Goal: Check status: Check status

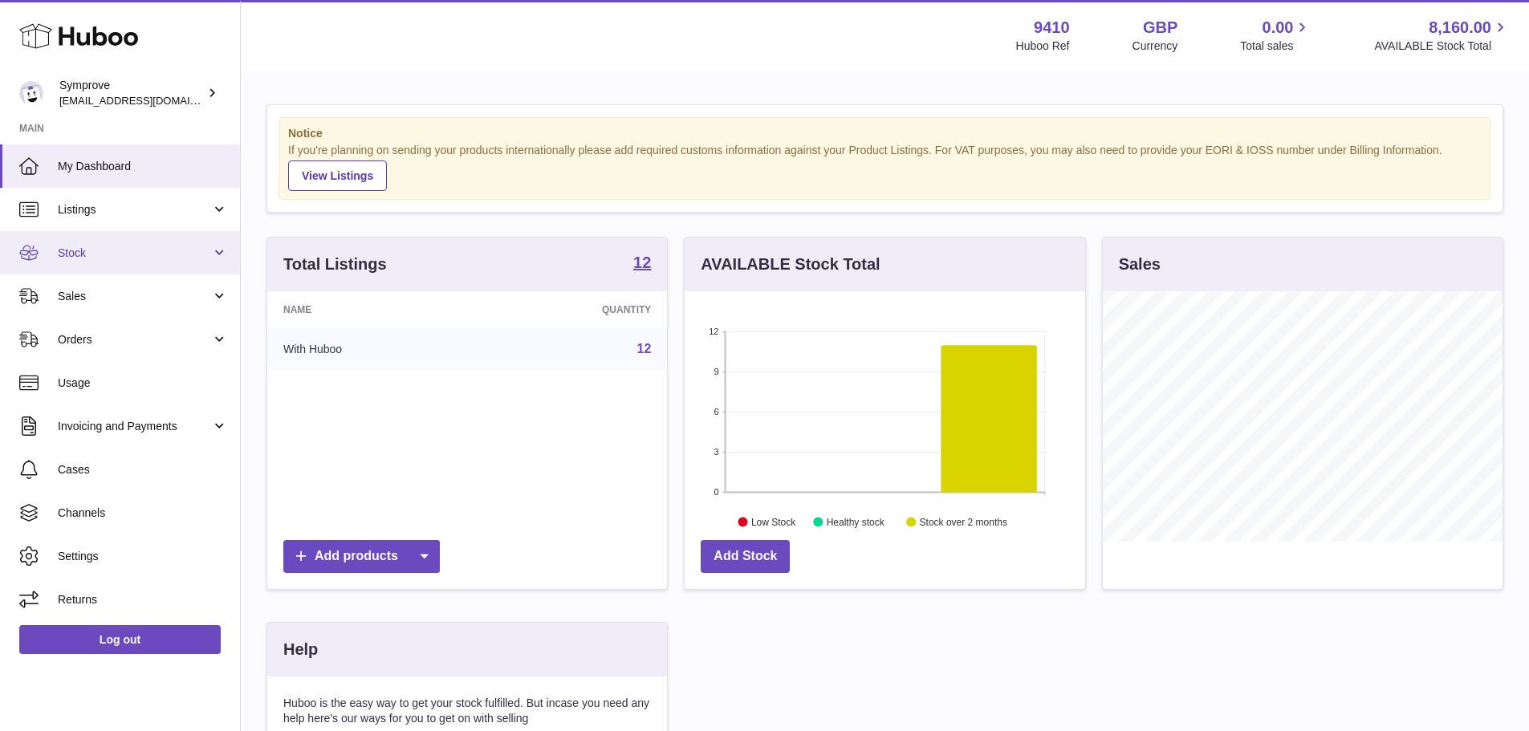
scroll to position [250, 401]
click at [144, 254] on span "Stock" at bounding box center [134, 253] width 153 height 15
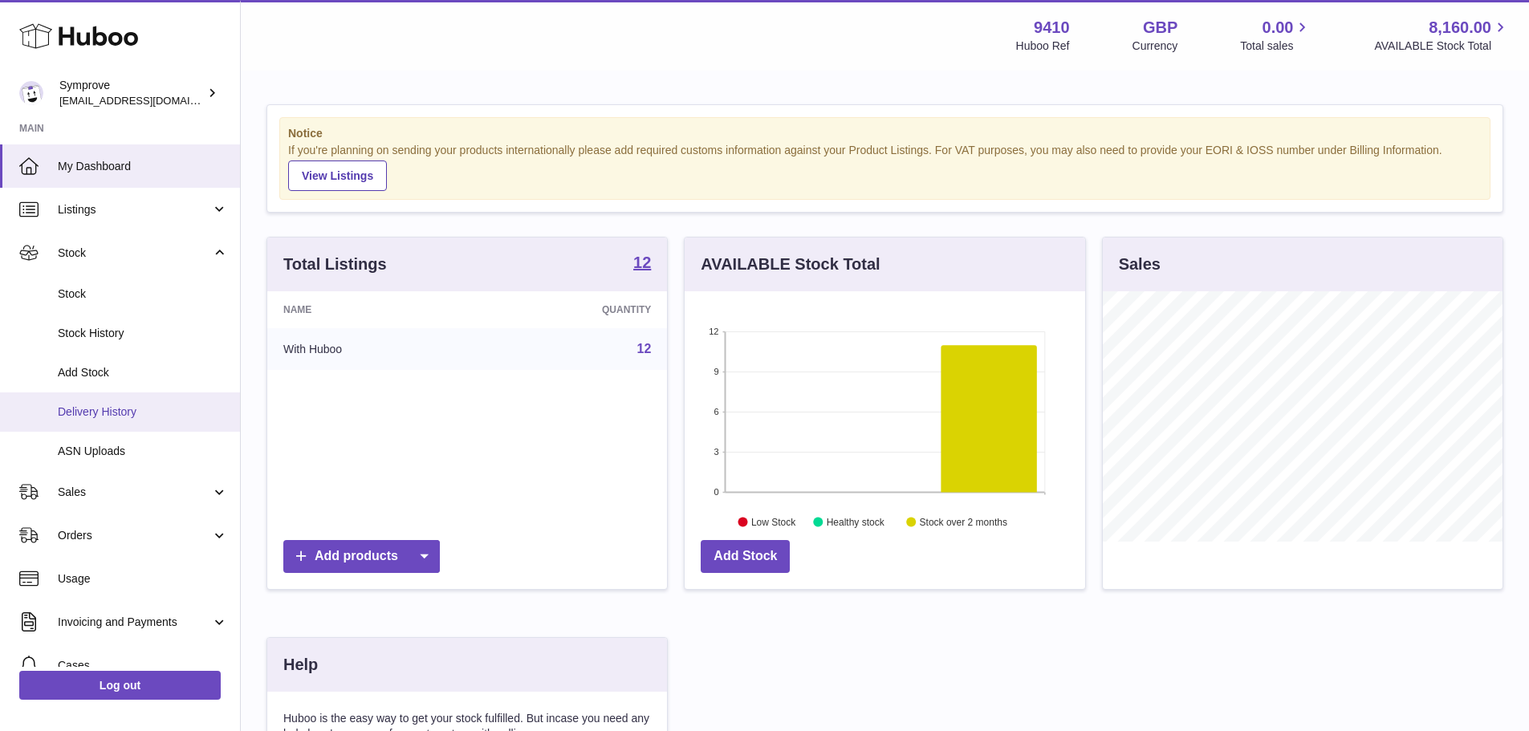
click at [185, 405] on span "Delivery History" at bounding box center [143, 412] width 170 height 15
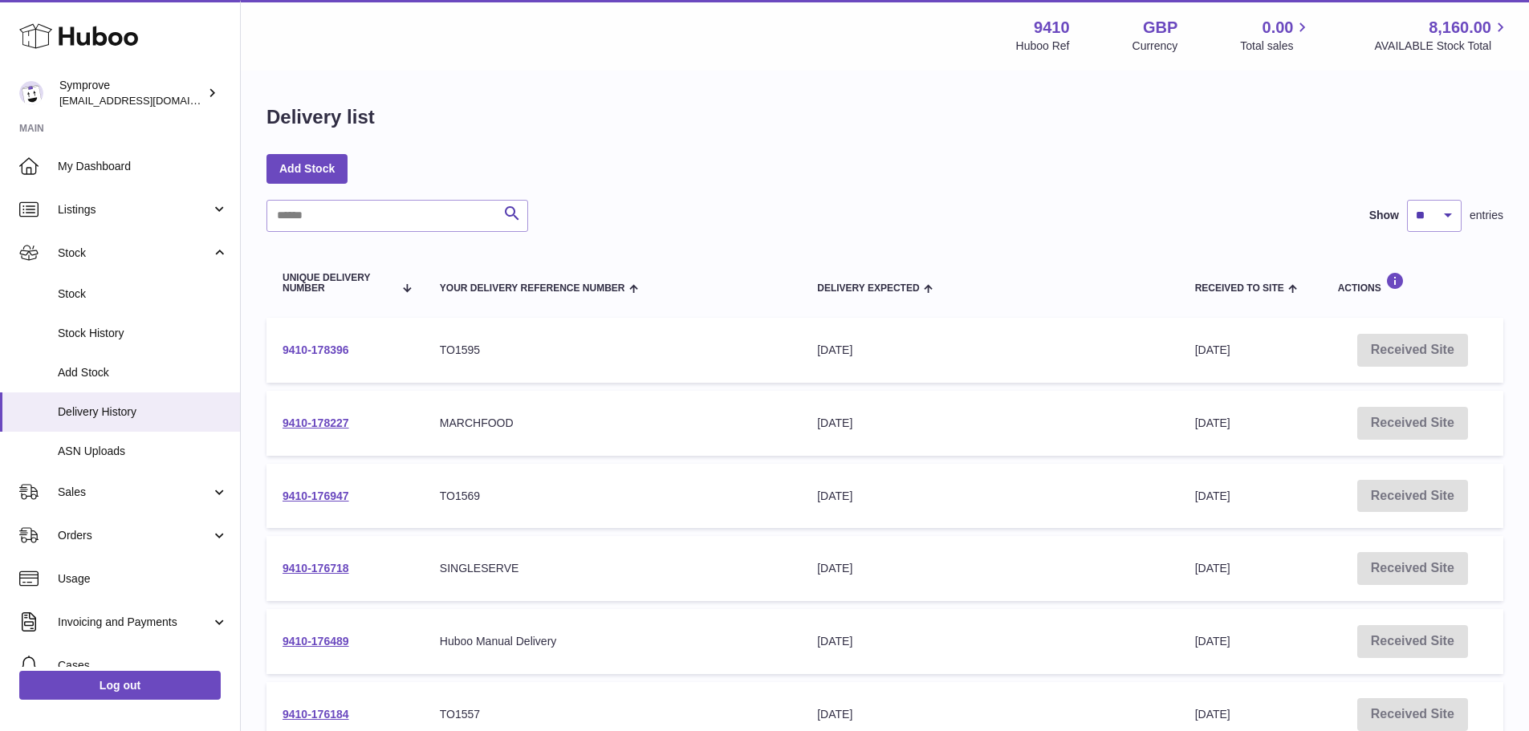
click at [320, 350] on link "9410-178396" at bounding box center [316, 350] width 67 height 13
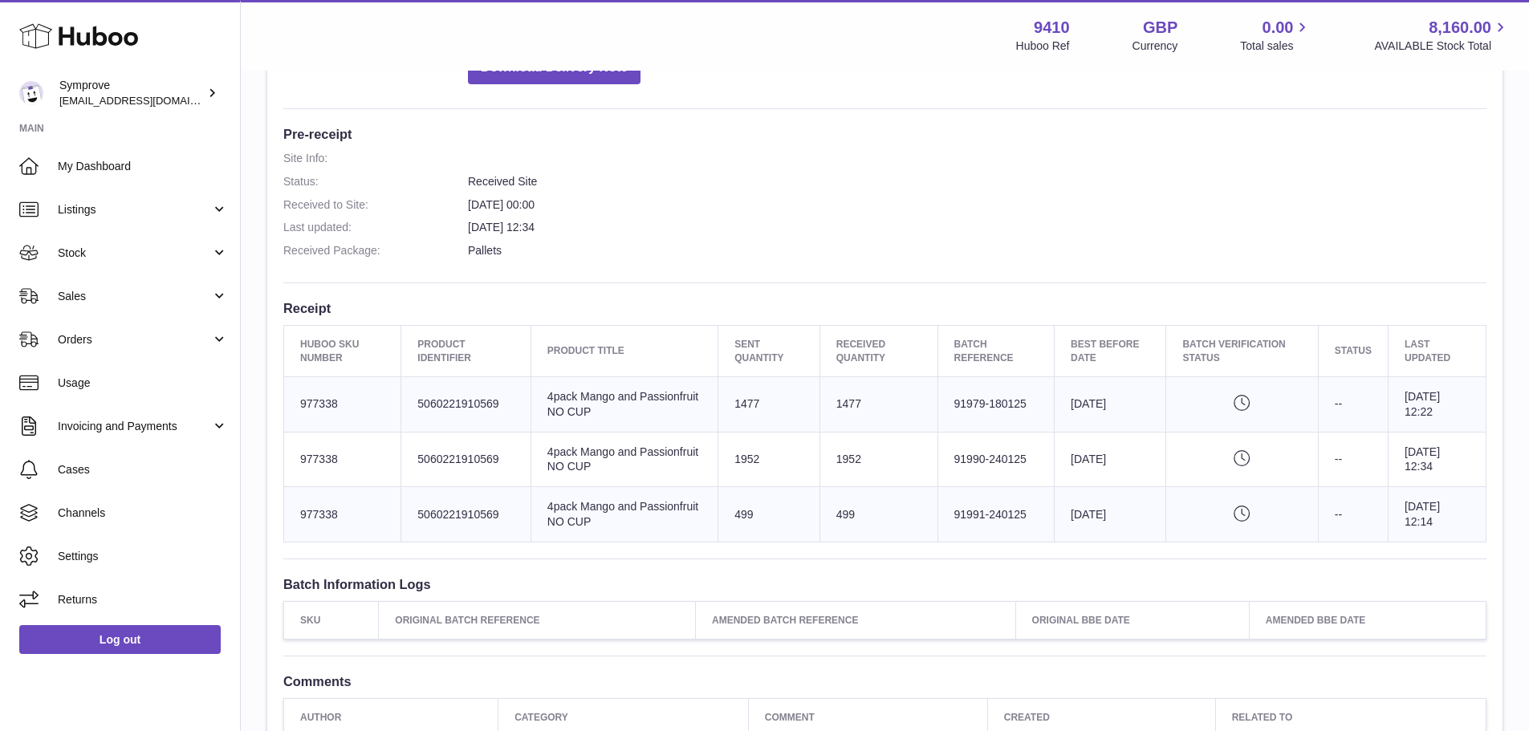
scroll to position [482, 0]
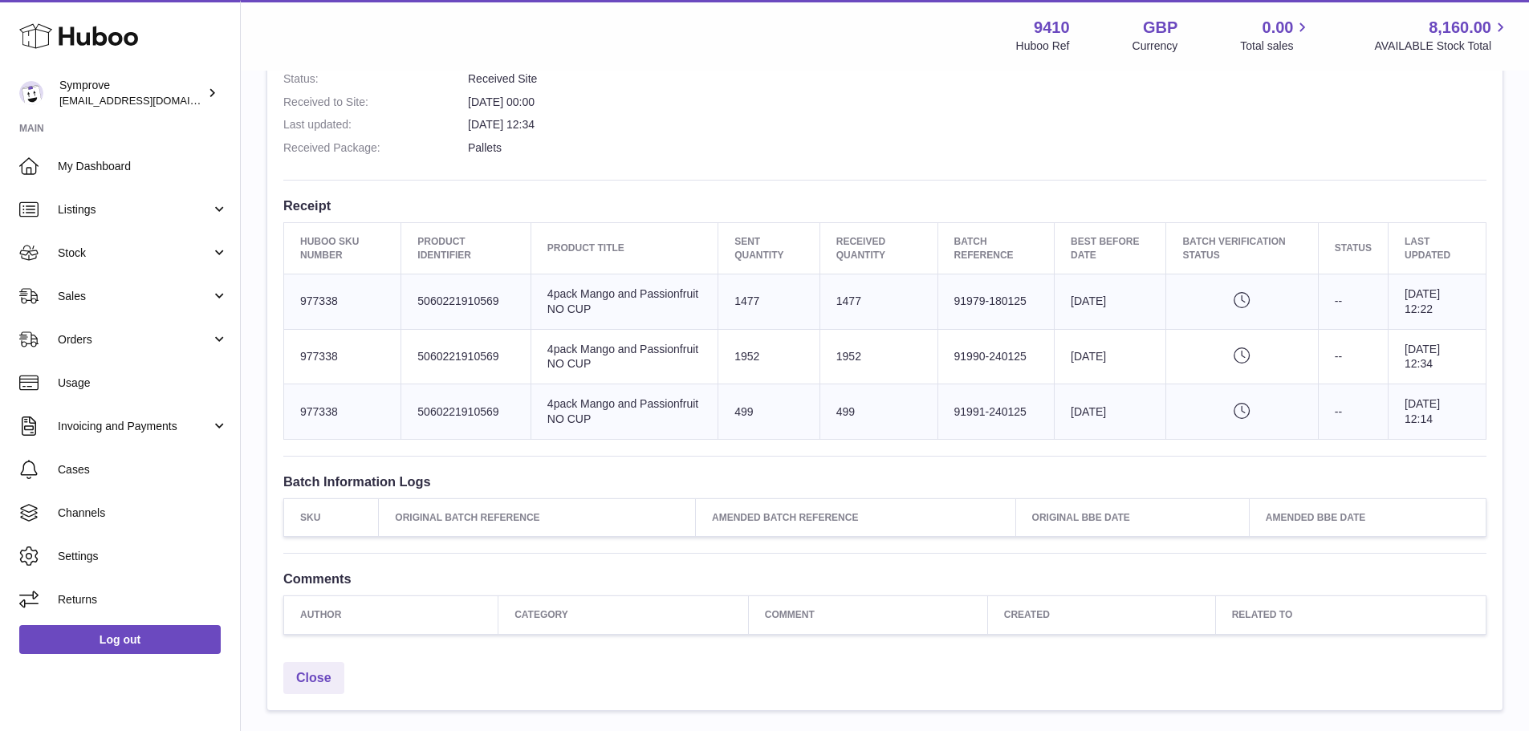
click at [312, 418] on td "Huboo SKU Number 977338" at bounding box center [342, 411] width 117 height 55
copy td "977338"
